Goal: Transaction & Acquisition: Download file/media

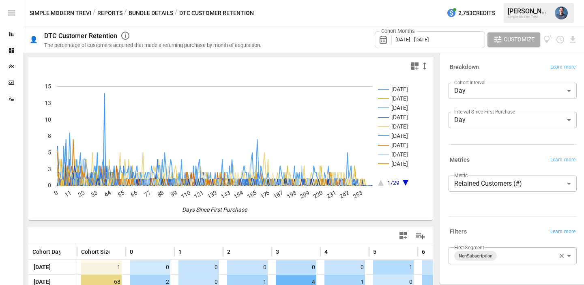
click at [118, 14] on button "Reports" at bounding box center [109, 13] width 25 height 10
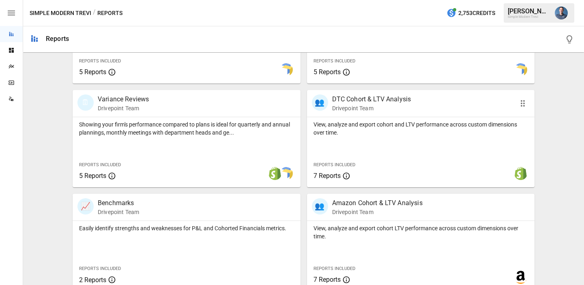
scroll to position [226, 0]
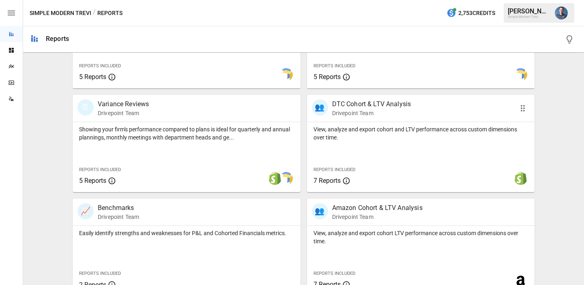
click at [375, 129] on p "View, analyze and export cohort and LTV performance across custom dimensions ov…" at bounding box center [421, 133] width 215 height 16
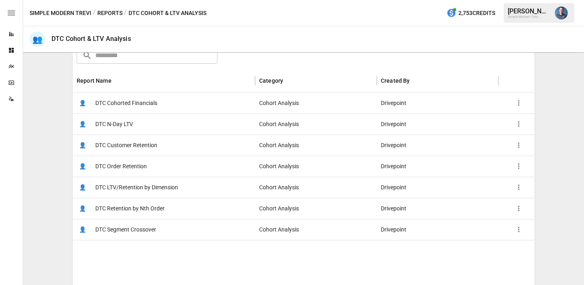
scroll to position [152, 0]
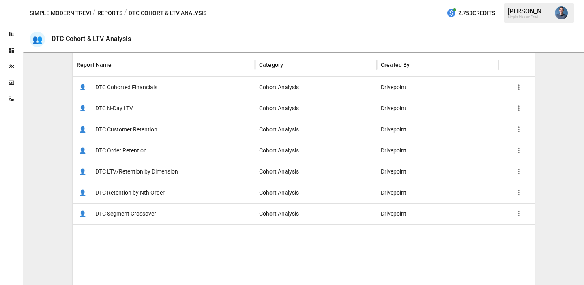
click at [173, 170] on span "DTC LTV/Retention by Dimension" at bounding box center [136, 171] width 83 height 21
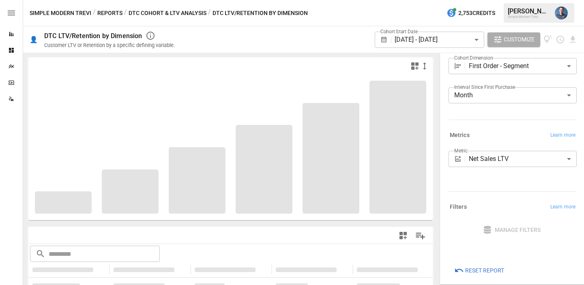
scroll to position [30, 0]
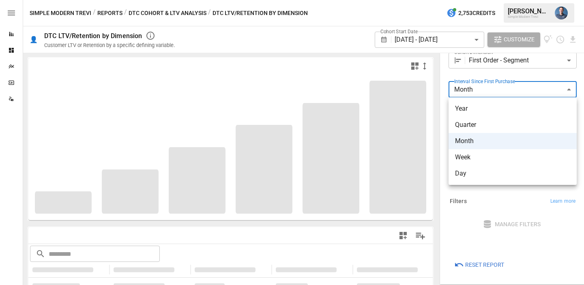
click at [477, 0] on body "**********" at bounding box center [292, 0] width 584 height 0
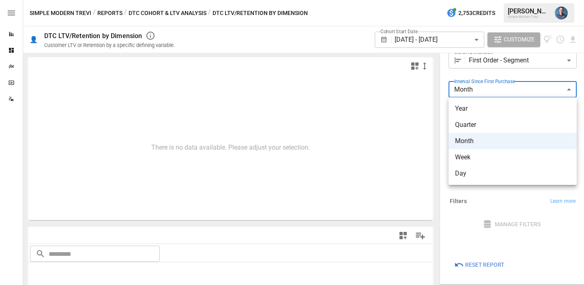
click at [490, 59] on div at bounding box center [292, 142] width 584 height 285
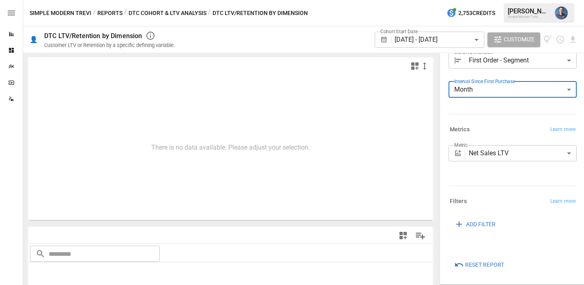
scroll to position [0, 0]
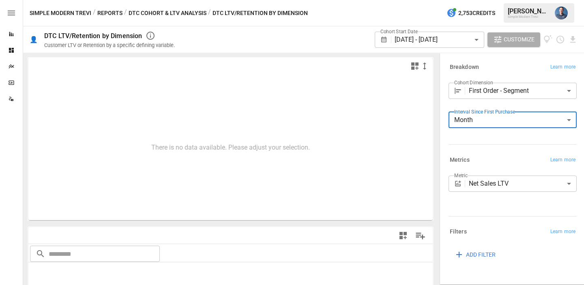
click at [502, 0] on body "**********" at bounding box center [292, 0] width 584 height 0
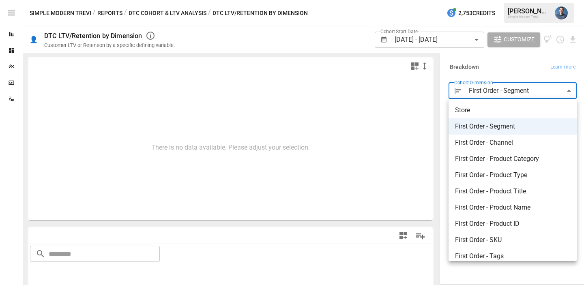
click at [517, 236] on span "First Order - SKU" at bounding box center [512, 240] width 115 height 10
type input "**********"
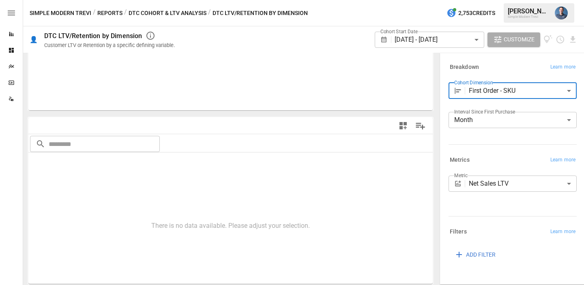
click at [422, 0] on body "**********" at bounding box center [292, 0] width 584 height 0
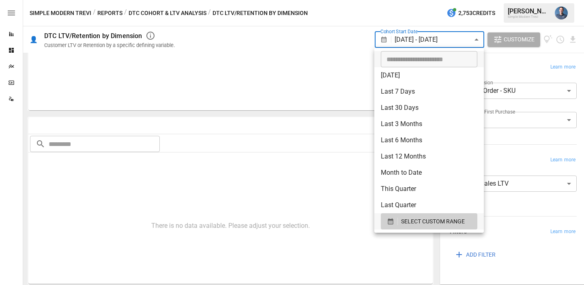
click at [418, 171] on li "Month to Date" at bounding box center [429, 173] width 110 height 16
type input "**********"
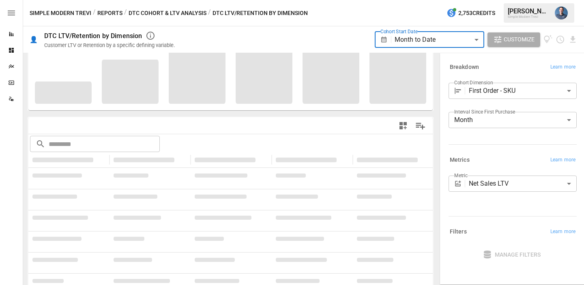
scroll to position [114, 0]
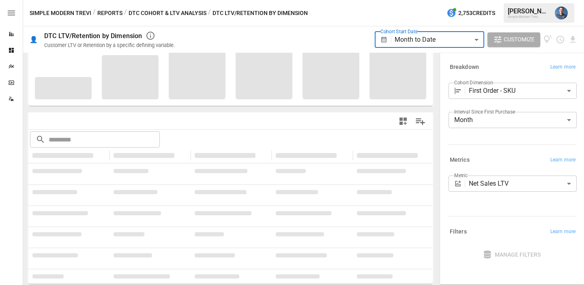
click at [502, 0] on body "**********" at bounding box center [292, 0] width 584 height 0
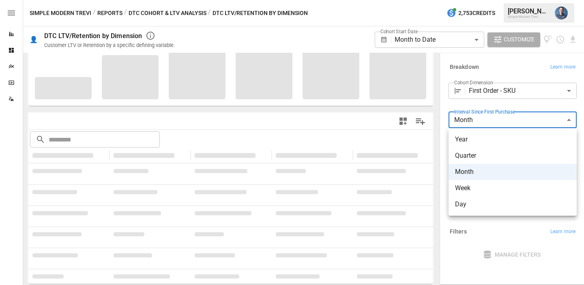
click at [478, 202] on span "Day" at bounding box center [512, 205] width 115 height 10
type input "***"
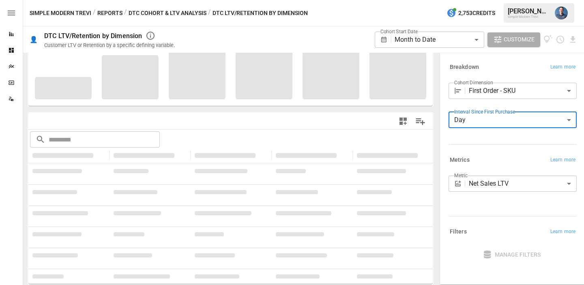
scroll to position [110, 0]
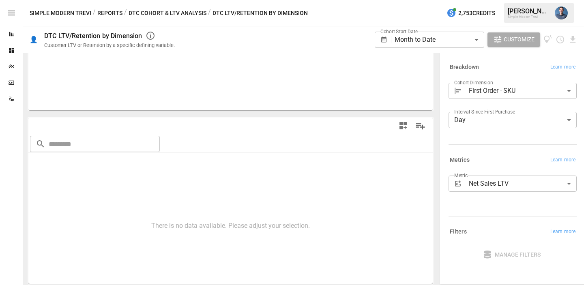
click at [456, 49] on div "**********" at bounding box center [430, 39] width 110 height 22
click at [455, 0] on body "**********" at bounding box center [292, 0] width 584 height 0
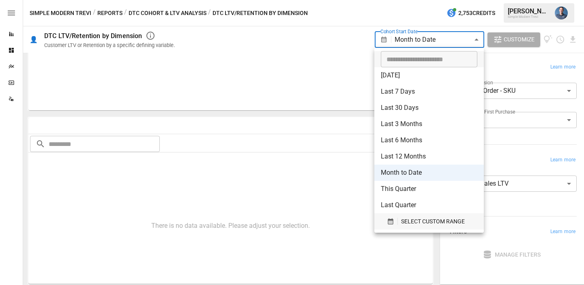
click at [421, 224] on span "SELECT CUSTOM RANGE" at bounding box center [433, 222] width 64 height 10
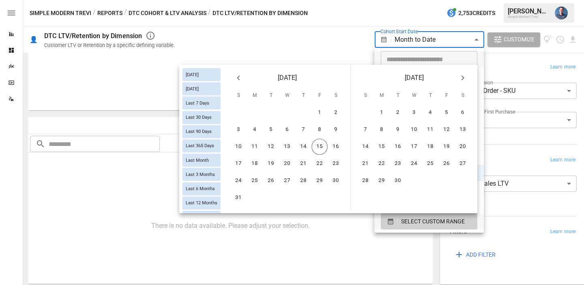
click at [237, 77] on icon "Previous month" at bounding box center [239, 78] width 10 height 10
click at [286, 144] on button "16" at bounding box center [287, 147] width 16 height 16
click at [415, 129] on button "6" at bounding box center [414, 130] width 16 height 16
type input "******"
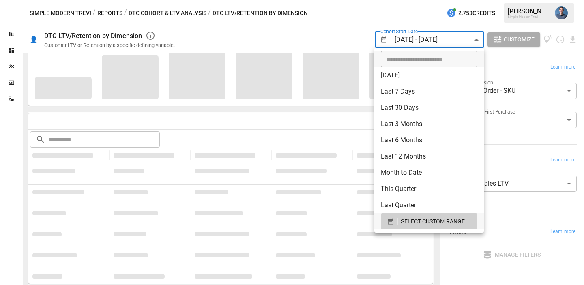
scroll to position [110, 0]
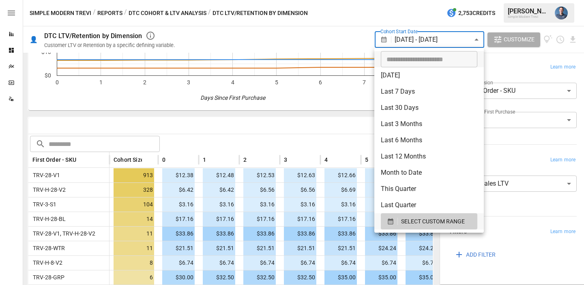
drag, startPoint x: 282, startPoint y: 129, endPoint x: 290, endPoint y: 130, distance: 8.6
click at [282, 129] on div at bounding box center [292, 142] width 584 height 285
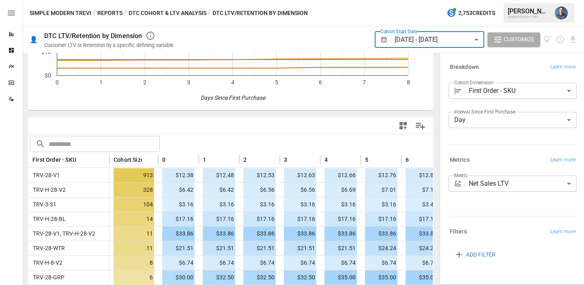
click at [480, 0] on body "Reports Dashboards Plans SmartModel ™ Data Sources Simple Modern Trevi / Report…" at bounding box center [292, 0] width 584 height 0
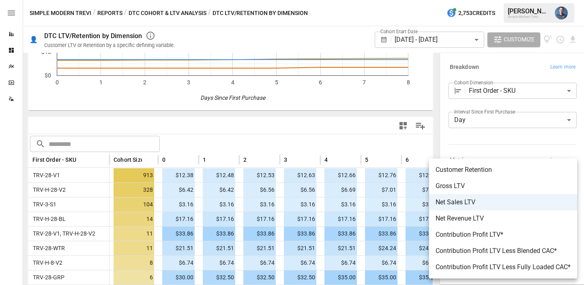
click at [493, 173] on span "Customer Retention" at bounding box center [503, 170] width 135 height 10
type input "**********"
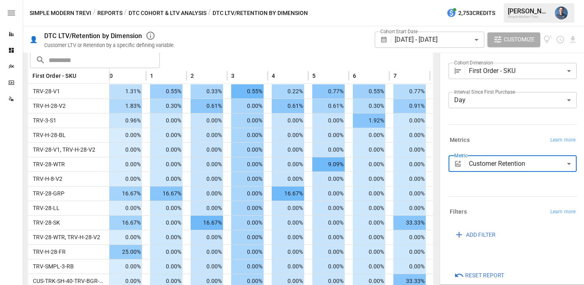
scroll to position [22, 0]
click at [432, 0] on body "Reports Dashboards Plans SmartModel ™ Data Sources Simple Modern Trevi / Report…" at bounding box center [292, 0] width 584 height 0
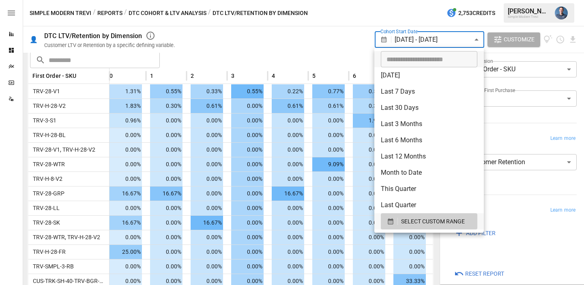
click at [575, 40] on div at bounding box center [292, 142] width 584 height 285
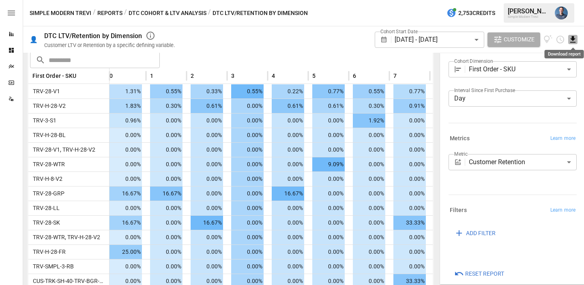
click at [573, 39] on icon "Download report" at bounding box center [572, 39] width 5 height 6
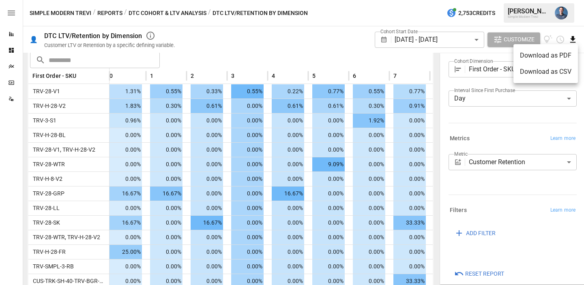
click at [542, 70] on li "Download as CSV" at bounding box center [546, 72] width 65 height 16
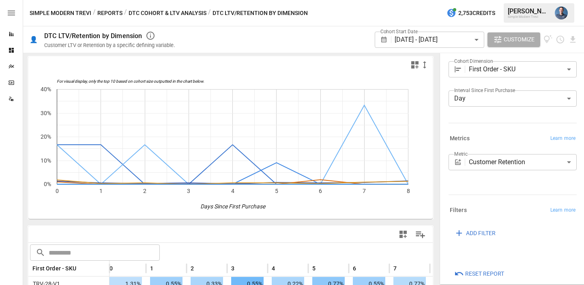
scroll to position [0, 0]
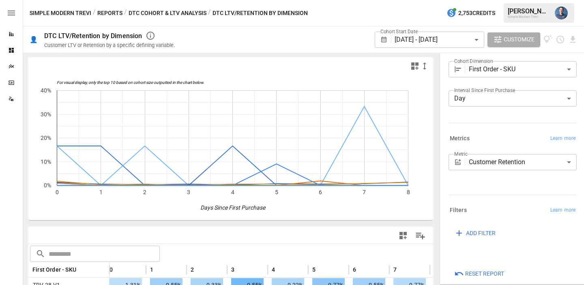
click at [113, 15] on button "Reports" at bounding box center [109, 13] width 25 height 10
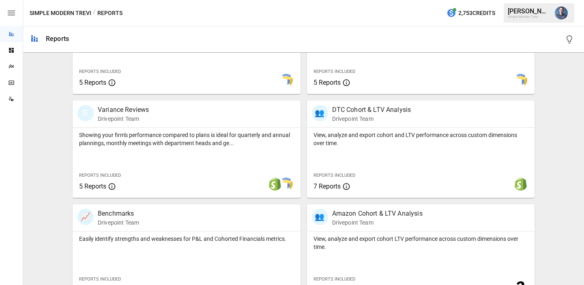
scroll to position [232, 0]
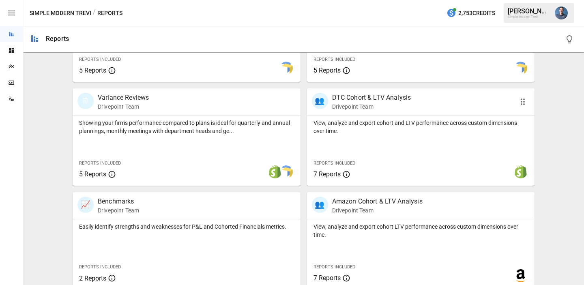
click at [394, 143] on div "View, analyze and export cohort and LTV performance across custom dimensions ov…" at bounding box center [421, 151] width 228 height 70
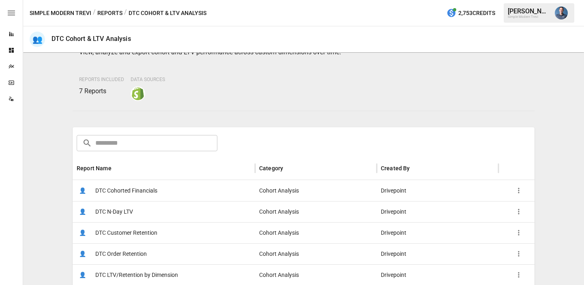
scroll to position [118, 0]
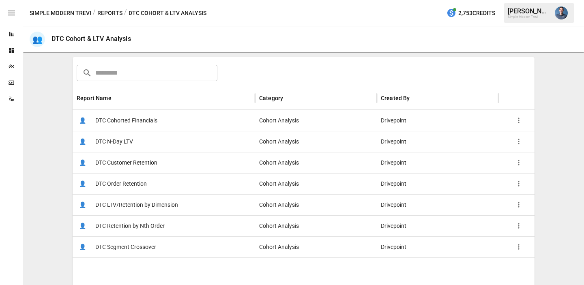
click at [151, 202] on span "DTC LTV/Retention by Dimension" at bounding box center [136, 205] width 83 height 21
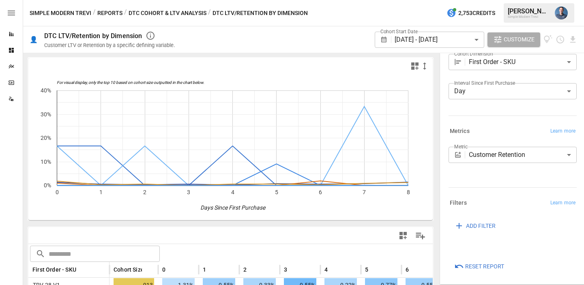
scroll to position [30, 0]
click at [410, 0] on body "Reports Dashboards Plans SmartModel ™ Data Sources Simple Modern Trevi / Report…" at bounding box center [292, 0] width 584 height 0
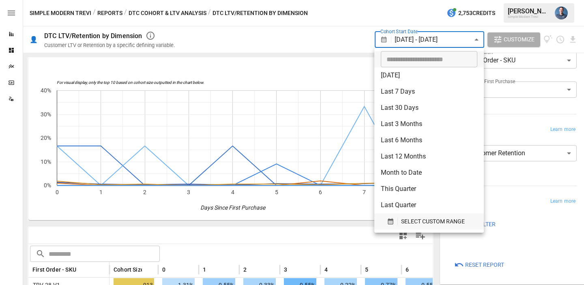
click at [430, 225] on span "SELECT CUSTOM RANGE" at bounding box center [433, 222] width 64 height 10
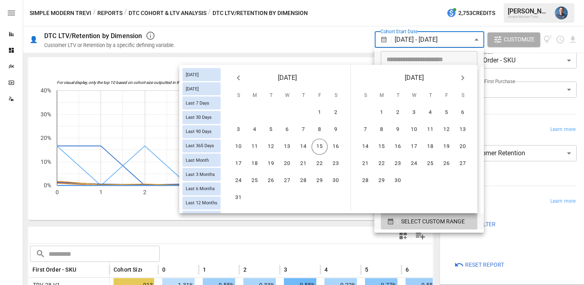
click at [240, 77] on icon "Previous month" at bounding box center [239, 78] width 10 height 10
click at [238, 108] on button "1" at bounding box center [238, 113] width 16 height 16
click at [252, 185] on button "30" at bounding box center [255, 181] width 16 height 16
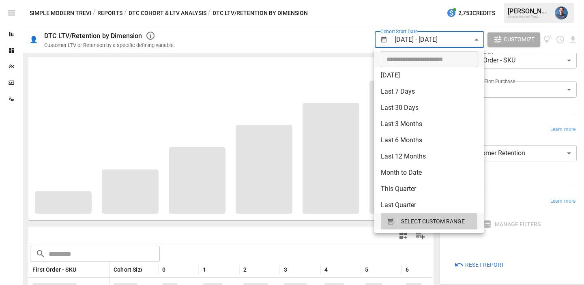
click at [282, 43] on div at bounding box center [292, 142] width 584 height 285
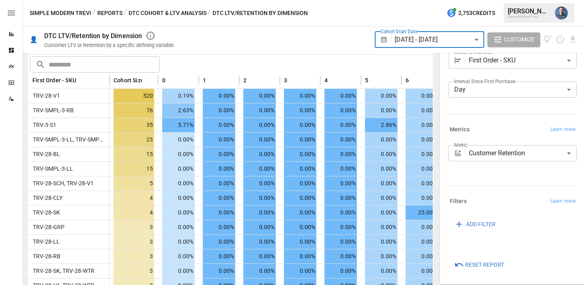
scroll to position [176, 0]
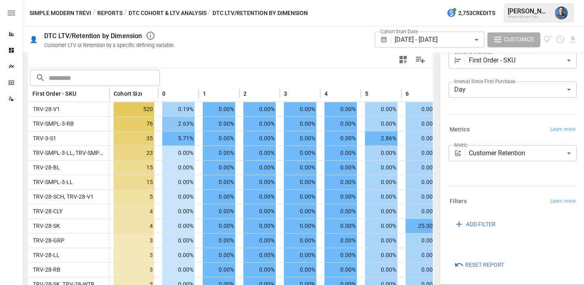
click at [67, 13] on button "Simple Modern Trevi" at bounding box center [61, 13] width 62 height 10
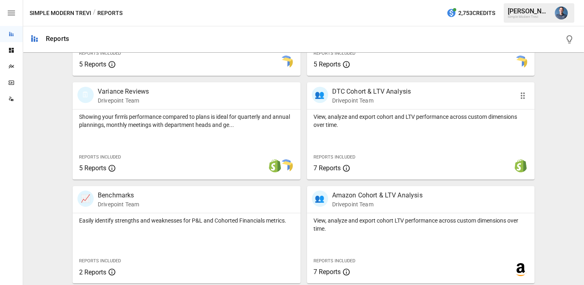
scroll to position [235, 0]
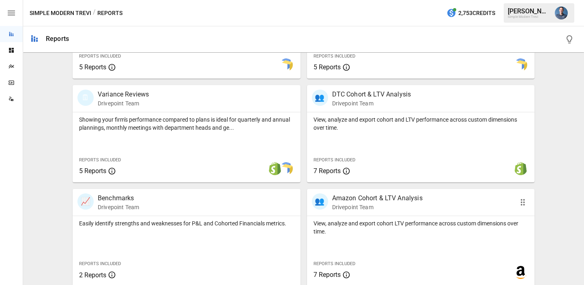
click at [429, 224] on p "View, analyze and export cohort LTV performance across custom dimensions over t…" at bounding box center [421, 227] width 215 height 16
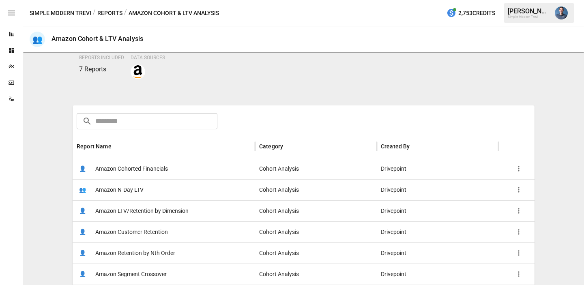
scroll to position [154, 0]
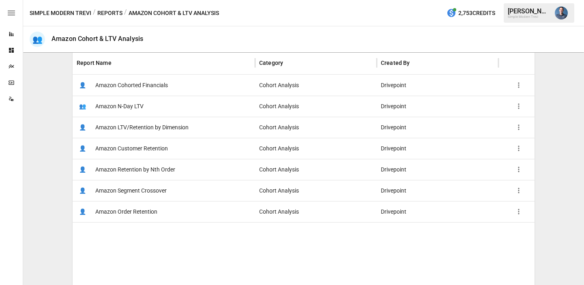
click at [163, 130] on span "Amazon LTV/Retention by Dimension" at bounding box center [141, 127] width 93 height 21
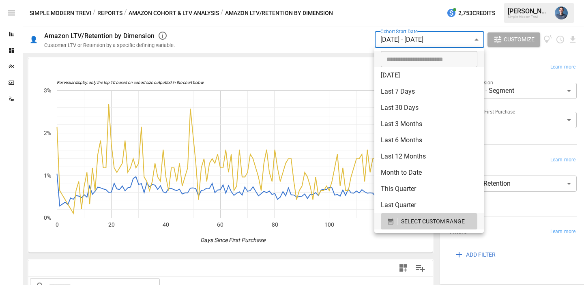
click at [414, 0] on body "**********" at bounding box center [292, 0] width 584 height 0
click at [325, 57] on div at bounding box center [292, 142] width 584 height 285
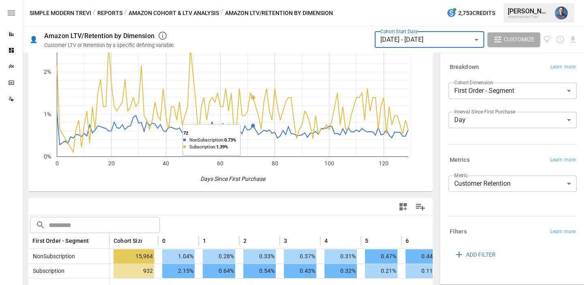
scroll to position [62, 0]
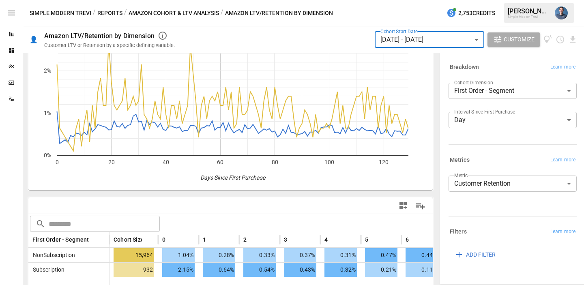
click at [487, 0] on body "**********" at bounding box center [292, 0] width 584 height 0
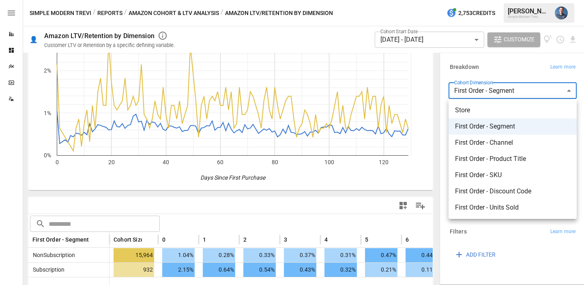
click at [503, 178] on span "First Order - SKU" at bounding box center [512, 175] width 115 height 10
type input "**********"
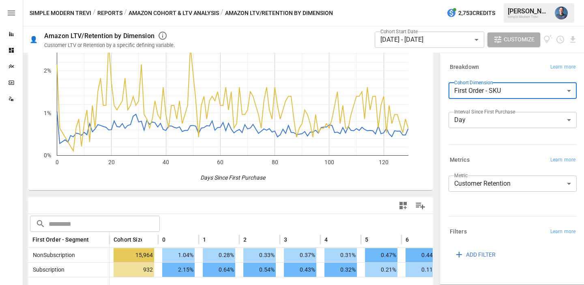
scroll to position [147, 0]
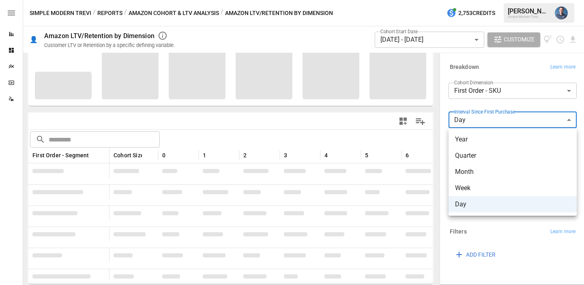
click at [484, 0] on body "**********" at bounding box center [292, 0] width 584 height 0
click at [477, 174] on span "Month" at bounding box center [512, 172] width 115 height 10
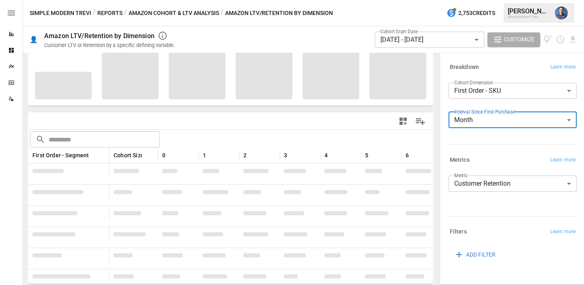
click at [419, 0] on body "**********" at bounding box center [292, 0] width 584 height 0
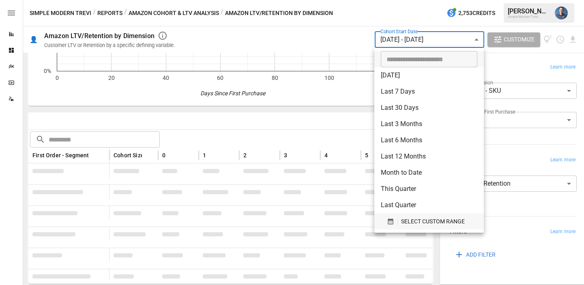
scroll to position [62, 0]
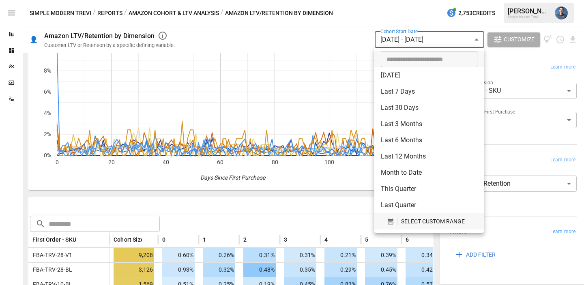
click at [407, 221] on span "SELECT CUSTOM RANGE" at bounding box center [433, 222] width 64 height 10
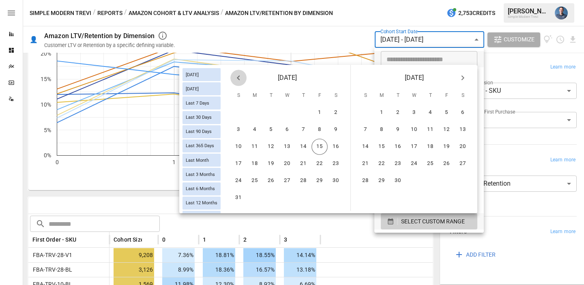
click at [236, 78] on icon "Previous month" at bounding box center [239, 78] width 10 height 10
click at [235, 75] on icon "Previous month" at bounding box center [239, 78] width 10 height 10
drag, startPoint x: 269, startPoint y: 112, endPoint x: 302, endPoint y: 106, distance: 34.1
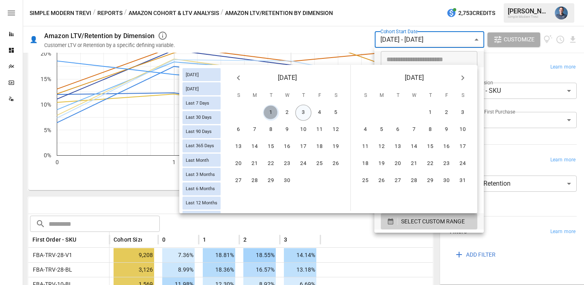
click at [268, 112] on button "1" at bounding box center [271, 113] width 16 height 16
click at [469, 81] on button "Next month" at bounding box center [463, 78] width 16 height 16
click at [443, 134] on button "13" at bounding box center [447, 130] width 16 height 16
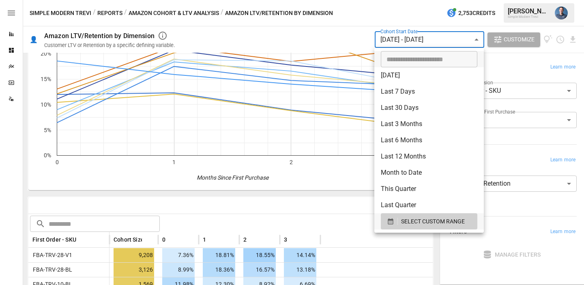
scroll to position [147, 0]
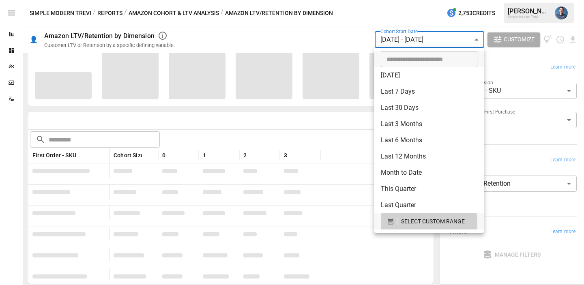
click at [340, 137] on div at bounding box center [292, 142] width 584 height 285
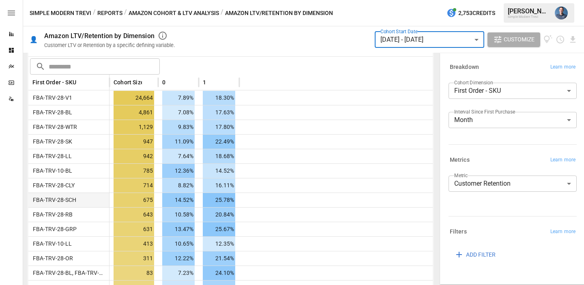
scroll to position [228, 0]
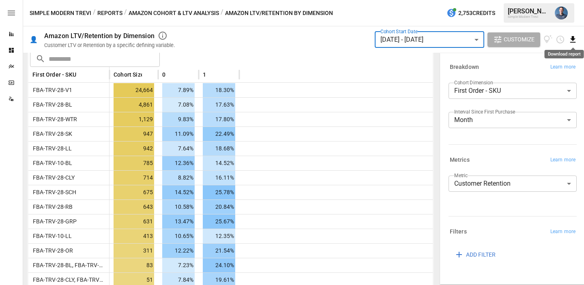
click at [571, 40] on icon "Download report" at bounding box center [572, 39] width 9 height 9
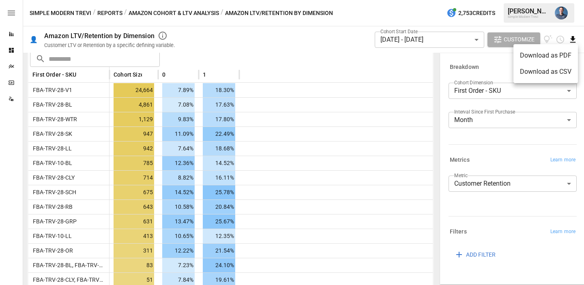
click at [540, 70] on li "Download as CSV" at bounding box center [546, 72] width 65 height 16
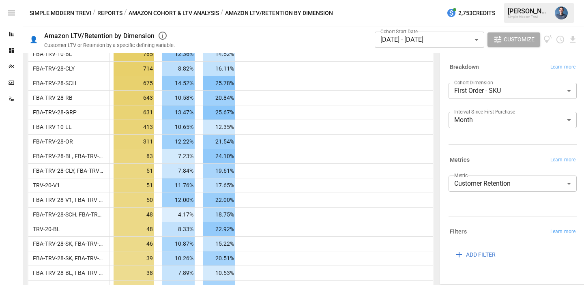
scroll to position [406, 0]
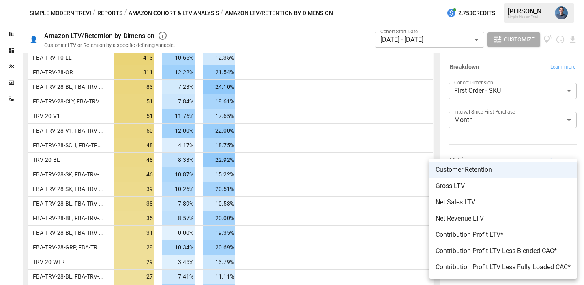
click at [520, 0] on body "Reports Dashboards Plans SmartModel ™ Data Sources Simple Modern Trevi / Report…" at bounding box center [292, 0] width 584 height 0
click at [581, 151] on div at bounding box center [292, 142] width 584 height 285
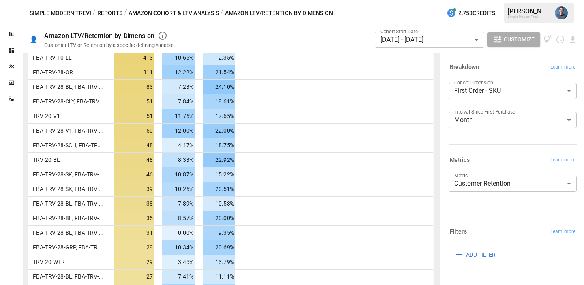
click at [515, 143] on div at bounding box center [510, 143] width 131 height 4
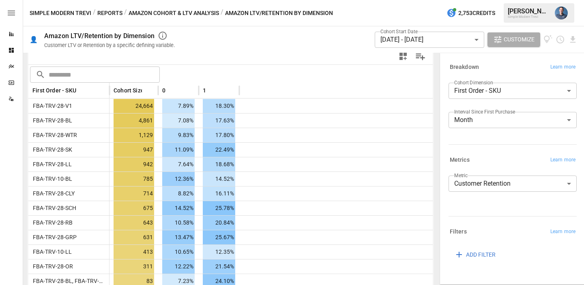
scroll to position [0, 0]
click at [486, 0] on body "Reports Dashboards Plans SmartModel ™ Data Sources Simple Modern Trevi / Report…" at bounding box center [292, 0] width 584 height 0
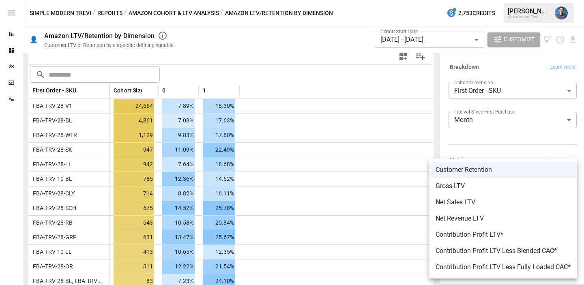
click at [473, 138] on div at bounding box center [292, 142] width 584 height 285
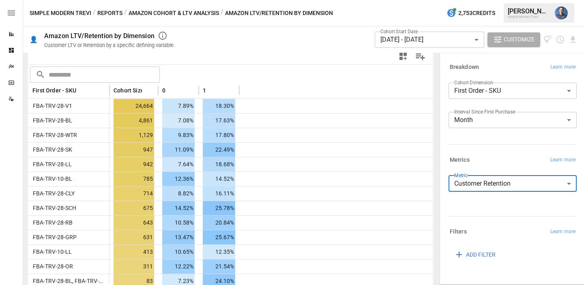
click at [473, 0] on body "Reports Dashboards Plans SmartModel ™ Data Sources Simple Modern Trevi / Report…" at bounding box center [292, 0] width 584 height 0
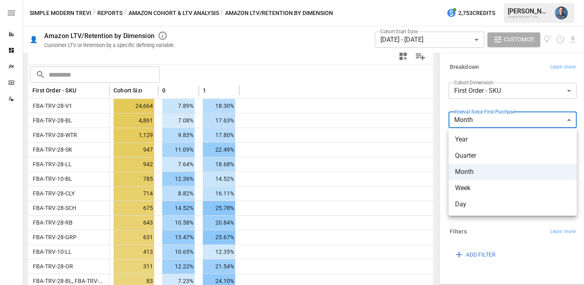
click at [473, 190] on span "Week" at bounding box center [512, 188] width 115 height 10
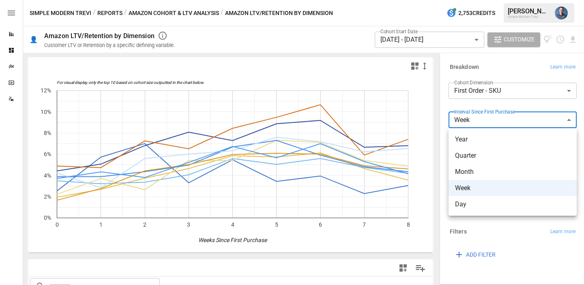
click at [484, 0] on body "Reports Dashboards Plans SmartModel ™ Data Sources Simple Modern Trevi / Report…" at bounding box center [292, 0] width 584 height 0
click at [466, 172] on span "Month" at bounding box center [512, 172] width 115 height 10
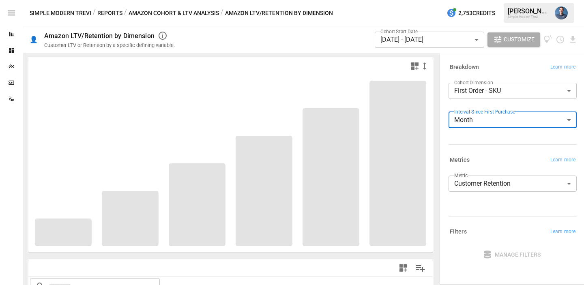
click at [414, 0] on body "Reports Dashboards Plans SmartModel ™ Data Sources Simple Modern Trevi / Report…" at bounding box center [292, 0] width 584 height 0
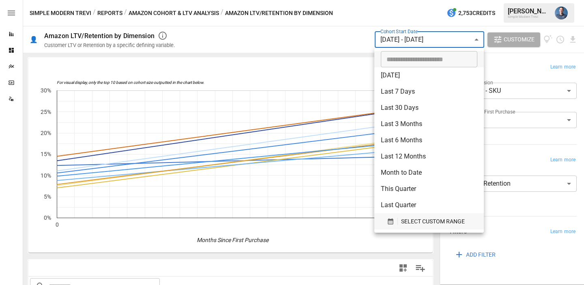
click at [409, 217] on span "SELECT CUSTOM RANGE" at bounding box center [433, 222] width 64 height 10
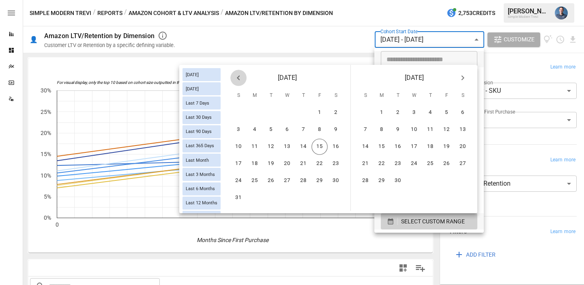
click at [237, 77] on icon "Previous month" at bounding box center [238, 77] width 3 height 5
click at [269, 113] on button "3" at bounding box center [271, 113] width 16 height 16
click at [382, 130] on button "7" at bounding box center [382, 130] width 16 height 16
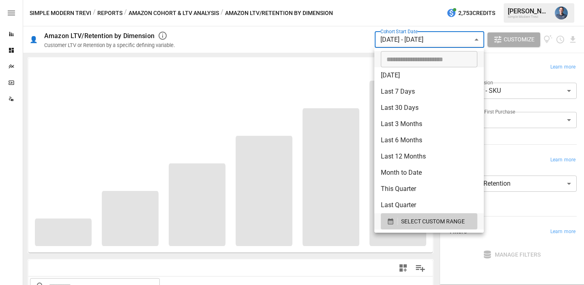
click at [276, 43] on div at bounding box center [292, 142] width 584 height 285
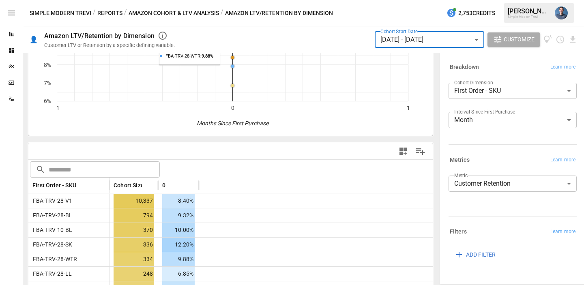
scroll to position [108, 0]
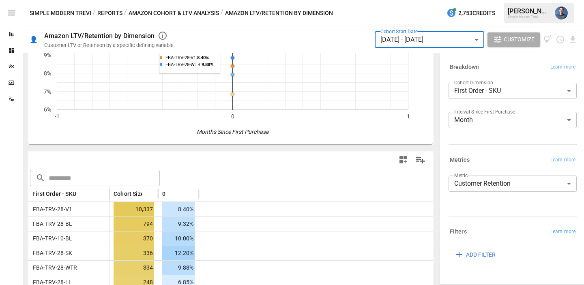
click at [407, 0] on body "Reports Dashboards Plans SmartModel ™ Data Sources Simple Modern Trevi / Report…" at bounding box center [292, 0] width 584 height 0
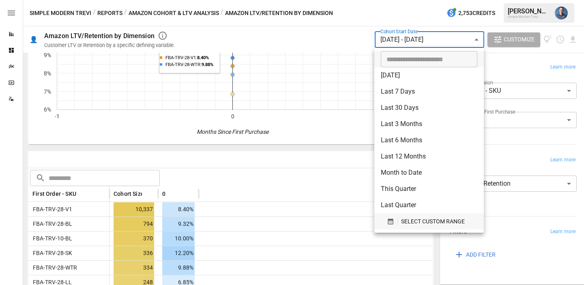
click at [419, 221] on span "SELECT CUSTOM RANGE" at bounding box center [433, 222] width 64 height 10
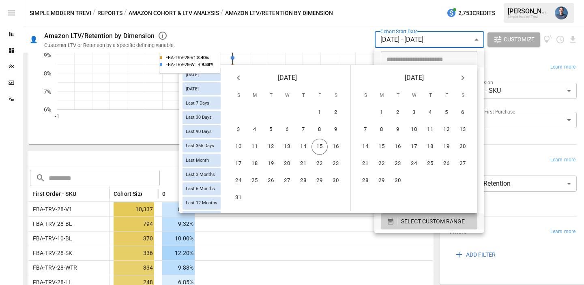
click at [244, 77] on button "Previous month" at bounding box center [238, 78] width 16 height 16
click at [334, 131] on button "12" at bounding box center [336, 130] width 16 height 16
click at [397, 130] on button "5" at bounding box center [398, 130] width 16 height 16
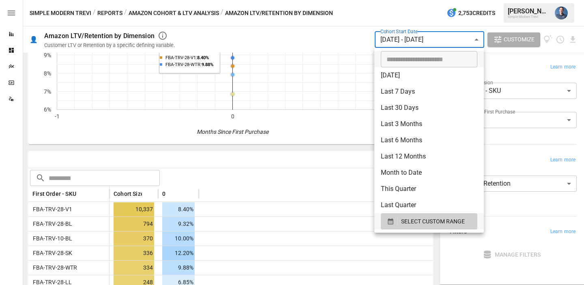
scroll to position [147, 0]
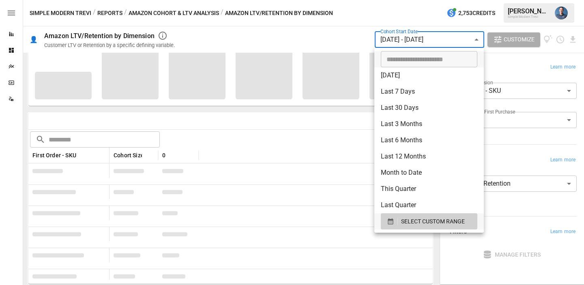
click at [514, 75] on div at bounding box center [292, 142] width 584 height 285
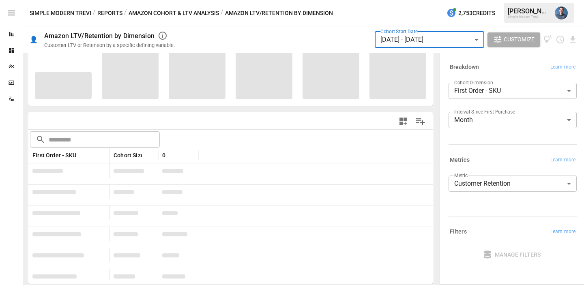
click at [475, 0] on body "Reports Dashboards Plans SmartModel ™ Data Sources Simple Modern Trevi / Report…" at bounding box center [292, 0] width 584 height 0
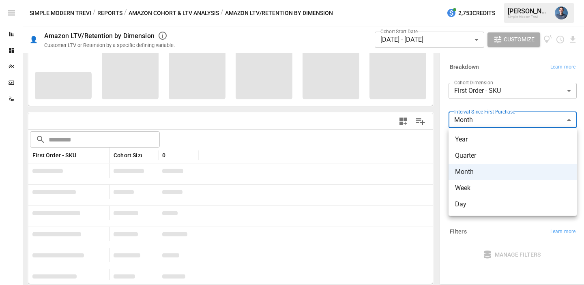
scroll to position [108, 0]
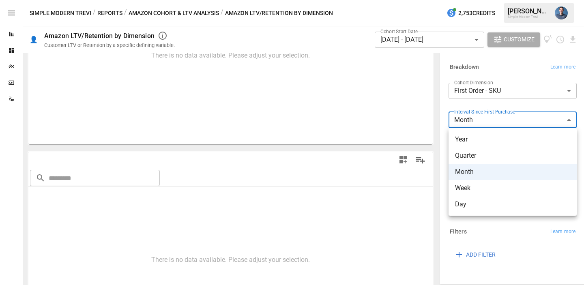
click at [474, 209] on span "Day" at bounding box center [512, 205] width 115 height 10
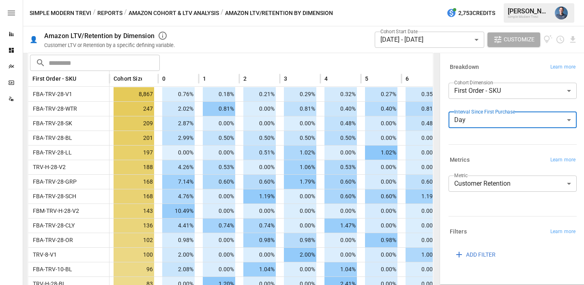
click at [419, 0] on body "Reports Dashboards Plans SmartModel ™ Data Sources Simple Modern Trevi / Report…" at bounding box center [292, 0] width 584 height 0
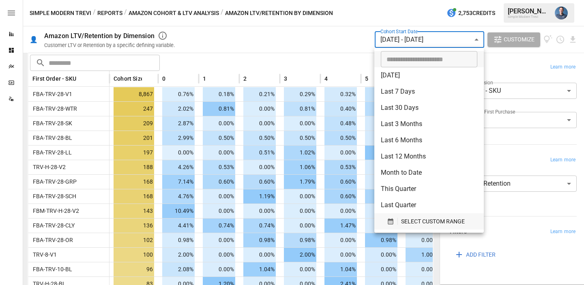
click at [410, 218] on span "SELECT CUSTOM RANGE" at bounding box center [433, 222] width 64 height 10
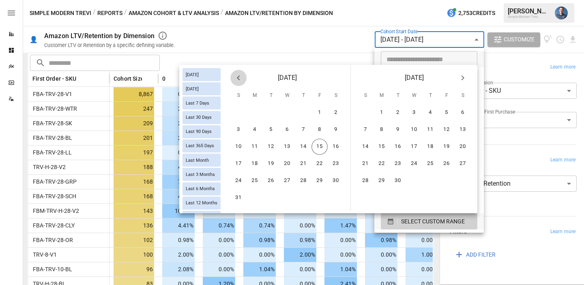
click at [239, 78] on icon "Previous month" at bounding box center [239, 78] width 10 height 10
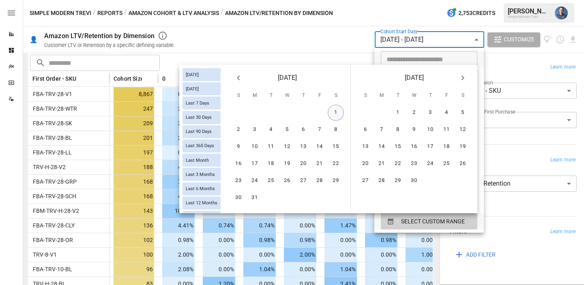
click at [332, 112] on button "1" at bounding box center [336, 113] width 16 height 16
click at [464, 80] on icon "Next month" at bounding box center [463, 78] width 10 height 10
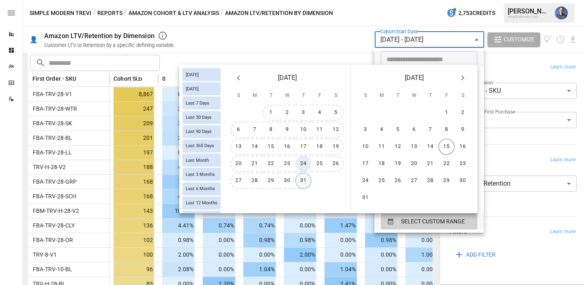
drag, startPoint x: 301, startPoint y: 167, endPoint x: 301, endPoint y: 180, distance: 13.4
click at [301, 180] on div "1 2 3 4 5 6 7 8 9 10 11 12 13 14 15 16 17 18 19 20 21 22 23 24 25 26 27 28 29 3…" at bounding box center [287, 147] width 127 height 86
click at [301, 181] on button "31" at bounding box center [303, 181] width 16 height 16
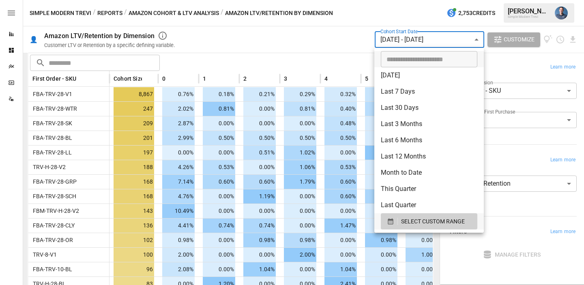
scroll to position [147, 0]
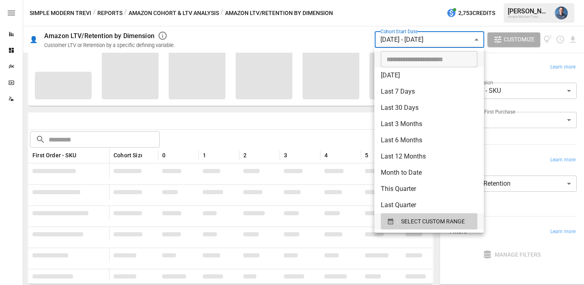
click at [291, 127] on div at bounding box center [292, 142] width 584 height 285
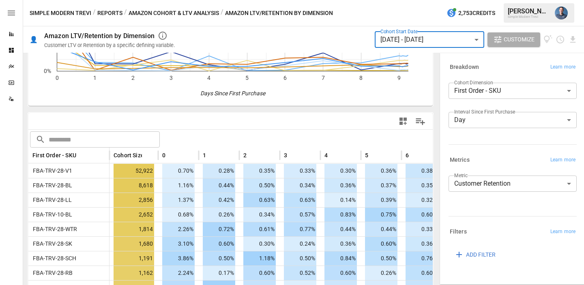
scroll to position [224, 0]
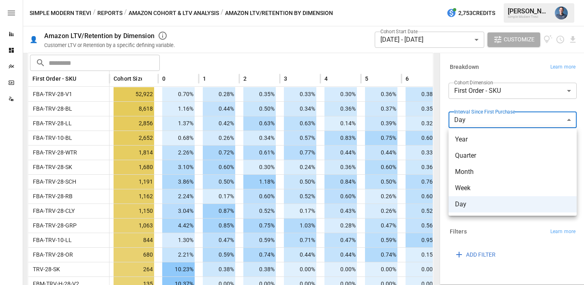
click at [472, 0] on body "Reports Dashboards Plans SmartModel ™ Data Sources Simple Modern Trevi / Report…" at bounding box center [292, 0] width 584 height 0
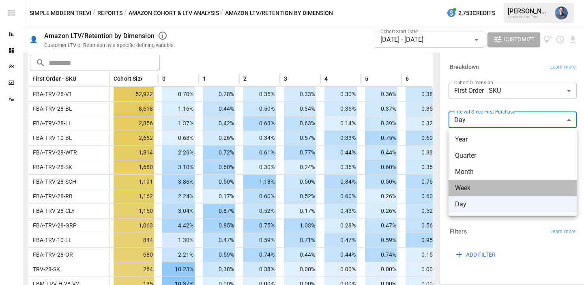
click at [473, 187] on span "Week" at bounding box center [512, 188] width 115 height 10
type input "****"
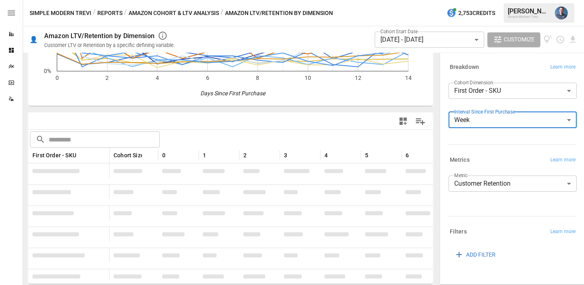
scroll to position [224, 0]
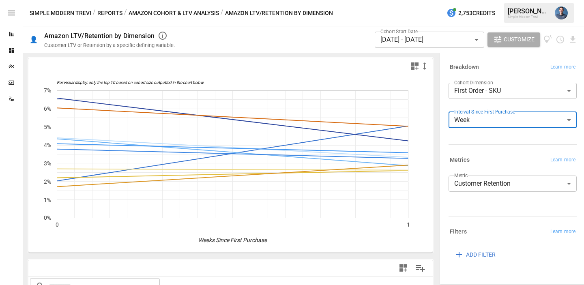
scroll to position [224, 0]
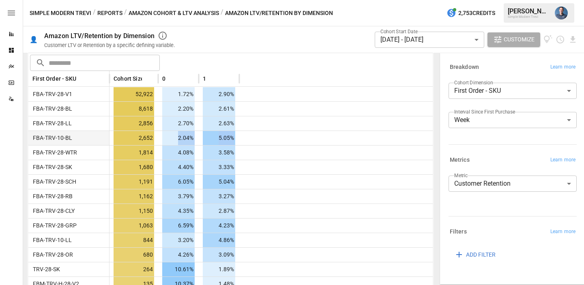
drag, startPoint x: 176, startPoint y: 140, endPoint x: 237, endPoint y: 137, distance: 60.5
click at [237, 137] on div "FBA-TRV-10-BL 2,652 2.04% 5.05%" at bounding box center [230, 138] width 404 height 15
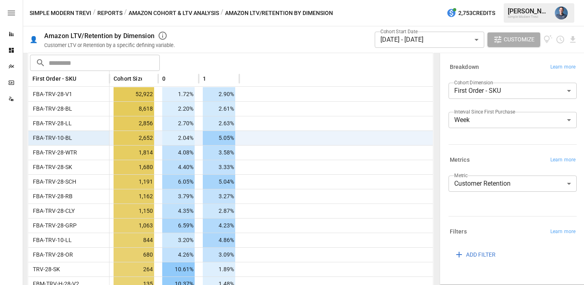
click at [237, 137] on div "5.05%" at bounding box center [219, 138] width 41 height 15
drag, startPoint x: 238, startPoint y: 153, endPoint x: 170, endPoint y: 155, distance: 67.4
click at [170, 155] on div "FBA-TRV-28-WTR 1,814 4.08% 3.58%" at bounding box center [230, 152] width 404 height 15
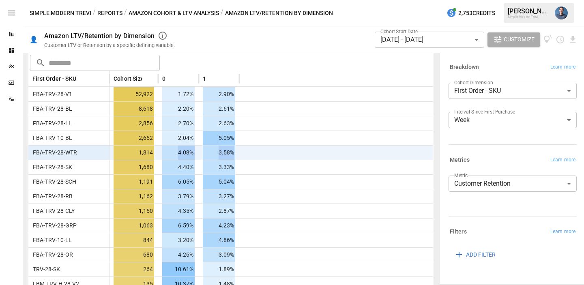
click at [170, 155] on span "4.08%" at bounding box center [178, 153] width 32 height 14
drag, startPoint x: 173, startPoint y: 168, endPoint x: 244, endPoint y: 171, distance: 71.5
click at [244, 171] on div "FBA-TRV-28-SK 1,680 4.40% 3.33%" at bounding box center [230, 167] width 404 height 15
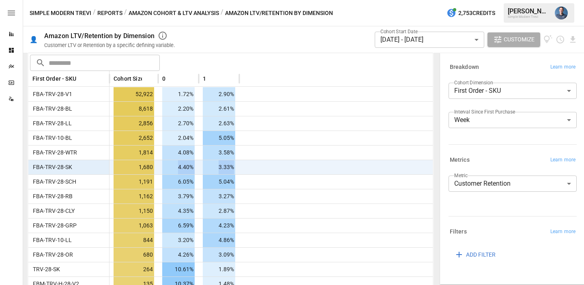
click at [244, 171] on div at bounding box center [336, 167] width 194 height 15
drag, startPoint x: 235, startPoint y: 197, endPoint x: 171, endPoint y: 196, distance: 64.5
click at [171, 196] on div "FBA-TRV-28-RB 1,162 3.79% 3.27%" at bounding box center [230, 196] width 404 height 15
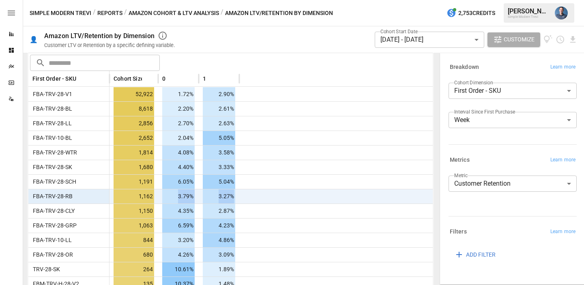
click at [171, 196] on span "3.79%" at bounding box center [178, 196] width 32 height 14
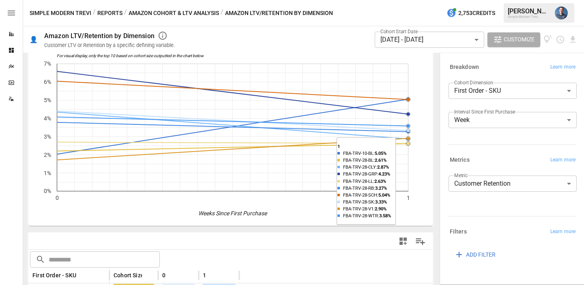
scroll to position [21, 0]
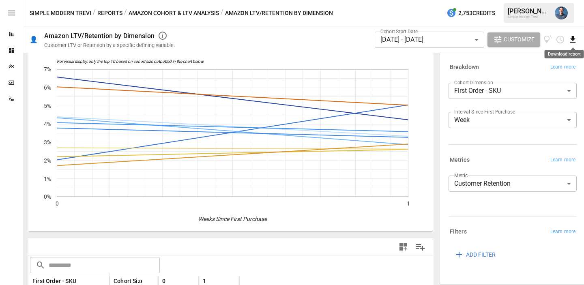
click at [571, 39] on icon "Download report" at bounding box center [572, 39] width 5 height 6
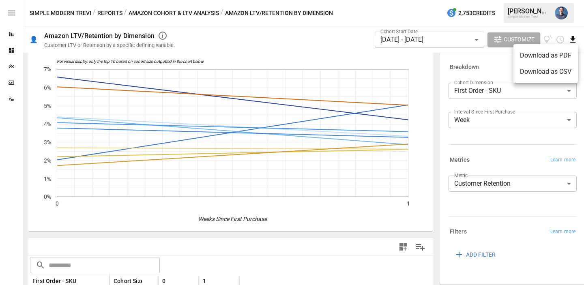
click at [532, 76] on li "Download as CSV" at bounding box center [546, 72] width 65 height 16
